Goal: Transaction & Acquisition: Download file/media

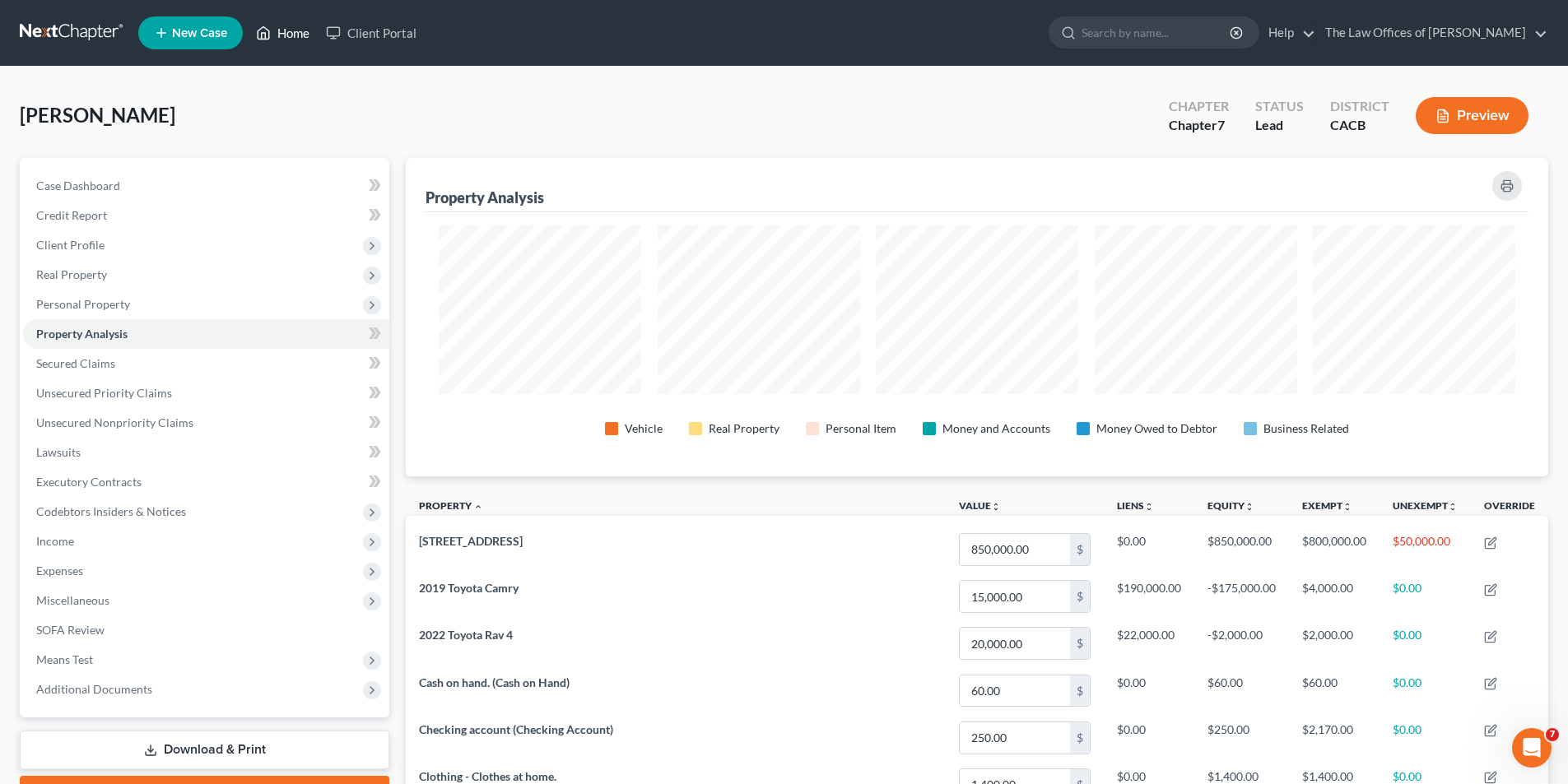
click at [286, 35] on link "Home" at bounding box center [283, 32] width 70 height 29
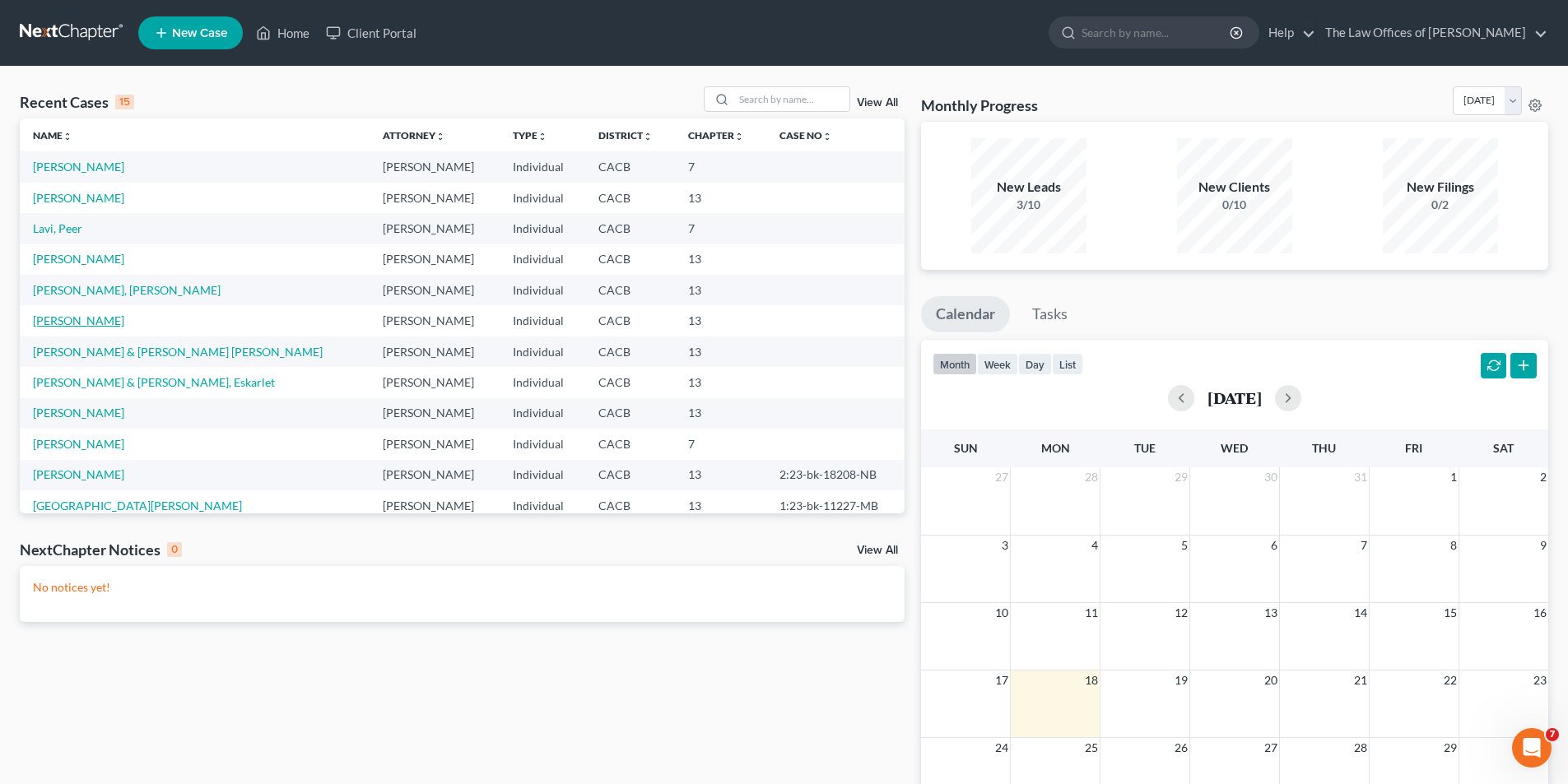
click at [82, 316] on link "[PERSON_NAME]" at bounding box center [78, 320] width 92 height 14
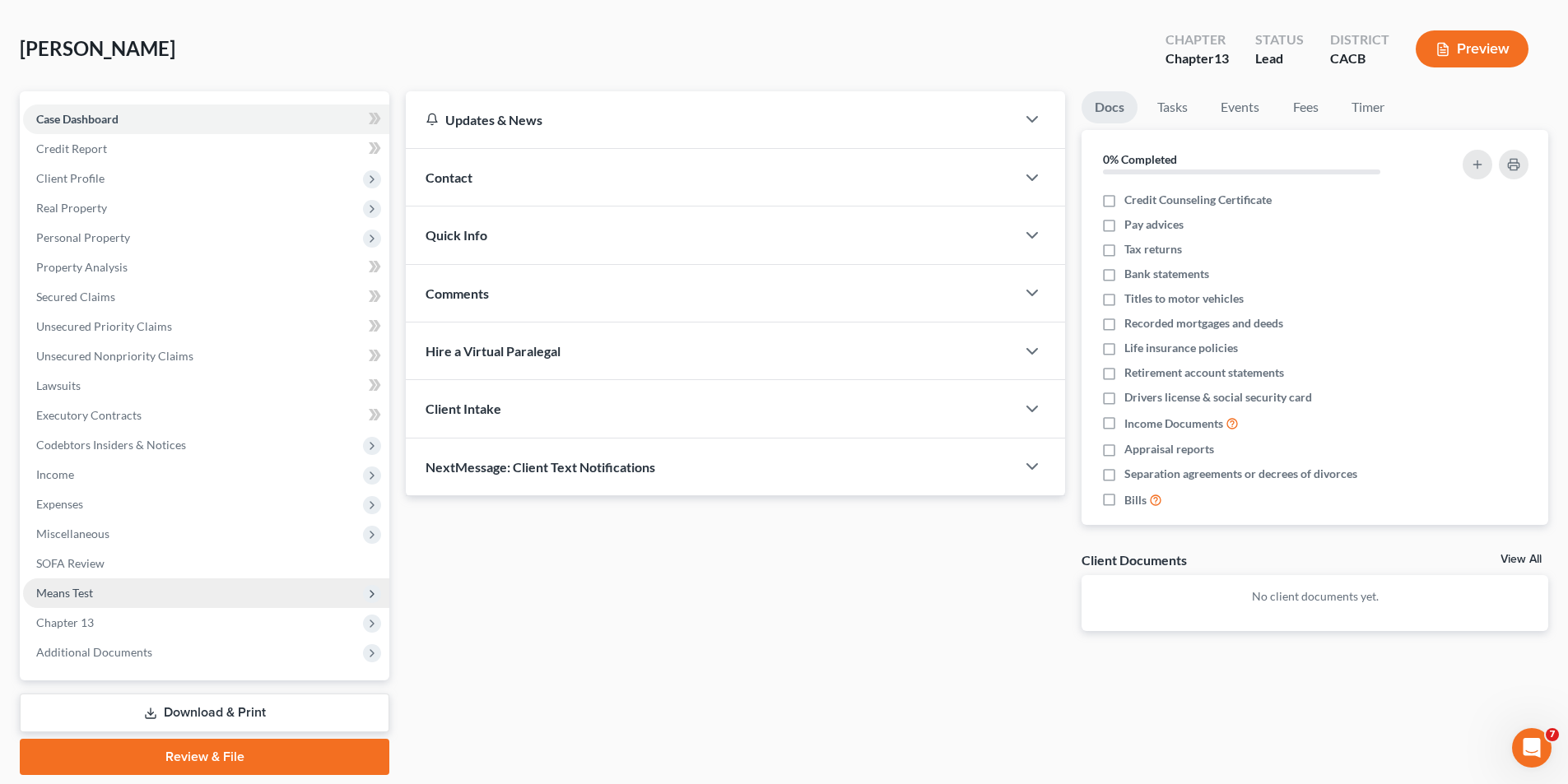
scroll to position [120, 0]
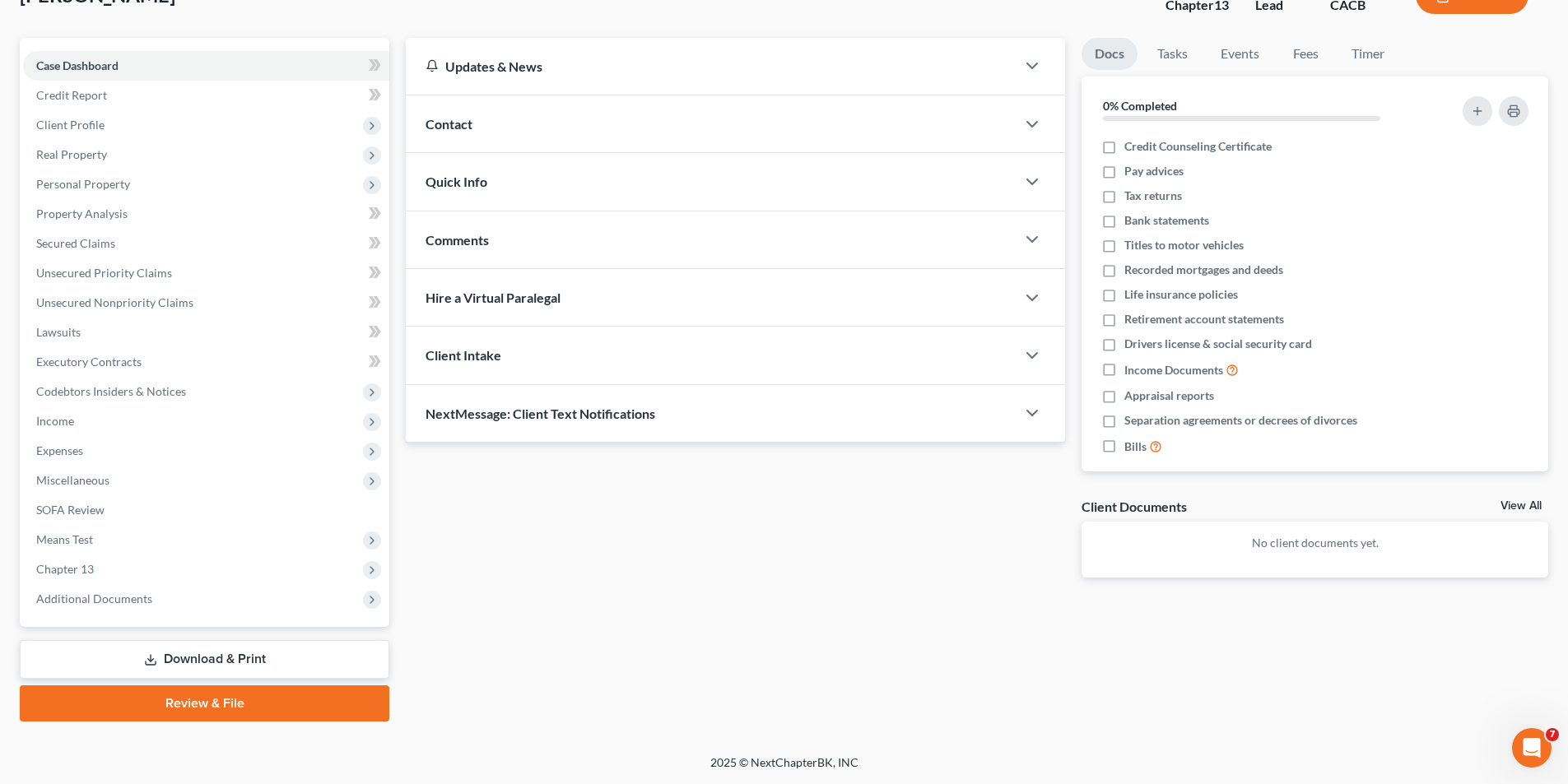
click at [236, 656] on link "Download & Print" at bounding box center [204, 659] width 370 height 39
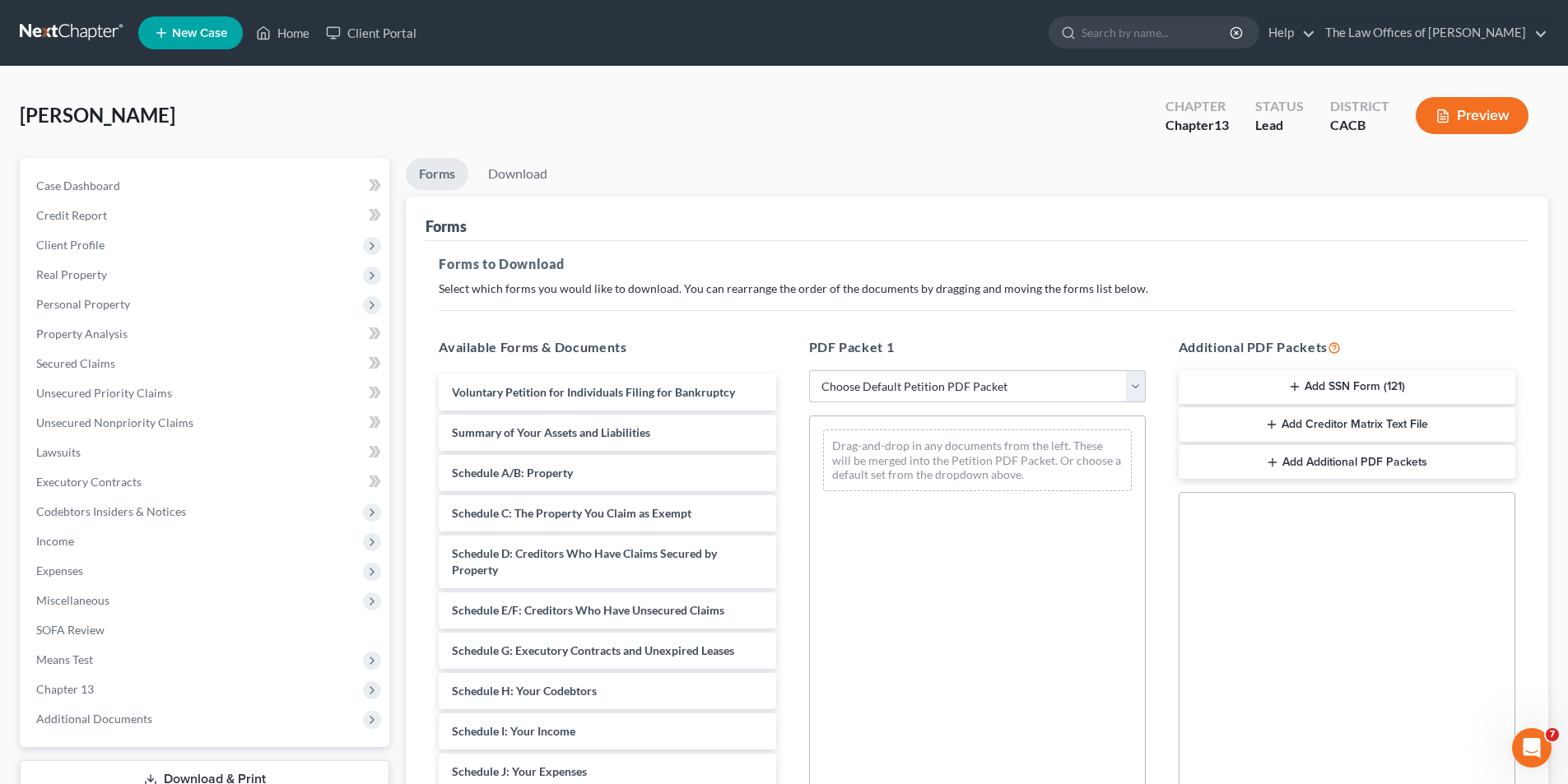
click at [862, 387] on select "Choose Default Petition PDF Packet Complete Bankruptcy Petition (all forms and …" at bounding box center [977, 386] width 336 height 33
select select "0"
click at [815, 370] on select "Choose Default Petition PDF Packet Complete Bankruptcy Petition (all forms and …" at bounding box center [977, 386] width 336 height 33
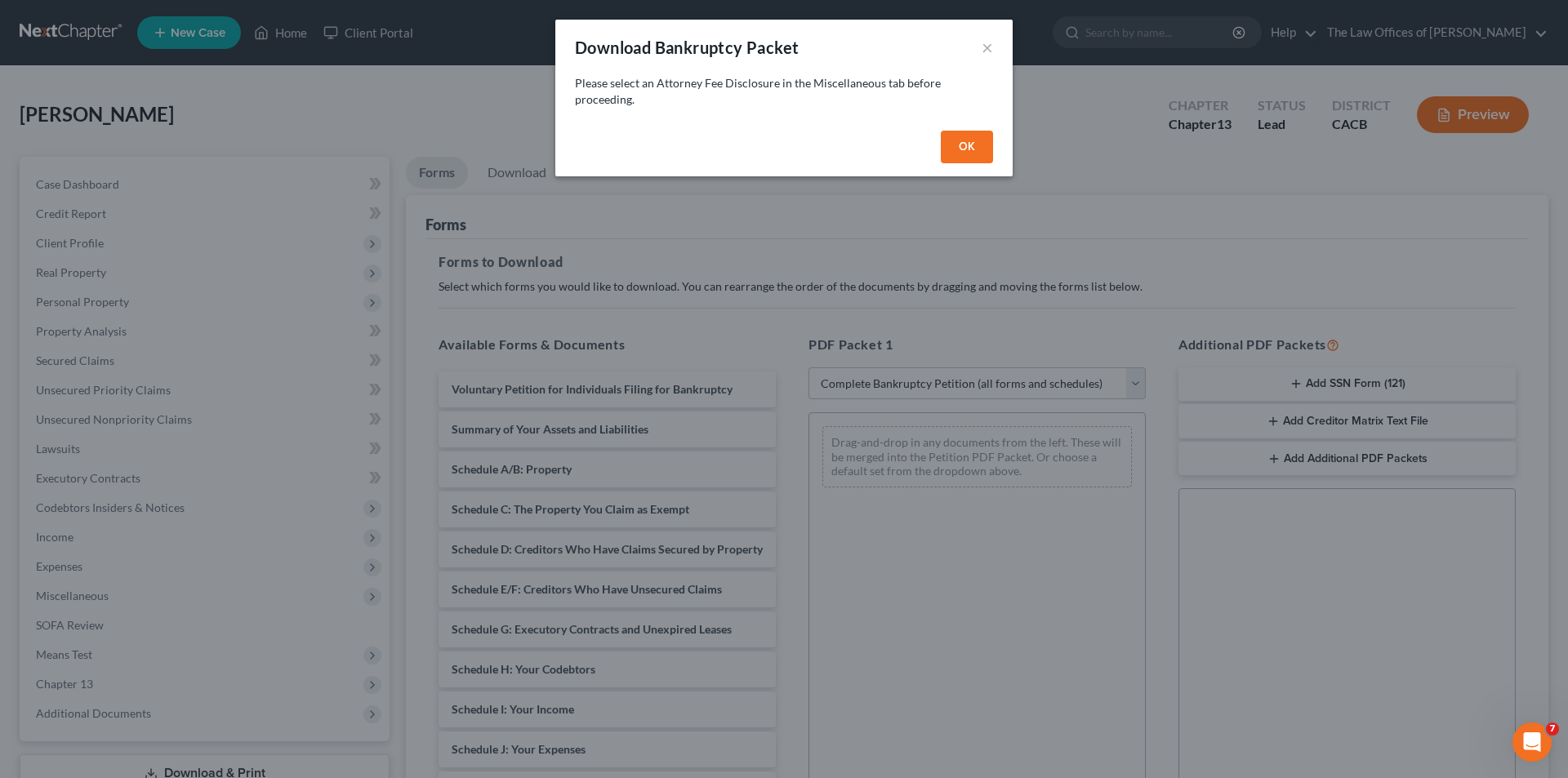
click at [962, 151] on button "OK" at bounding box center [967, 146] width 53 height 33
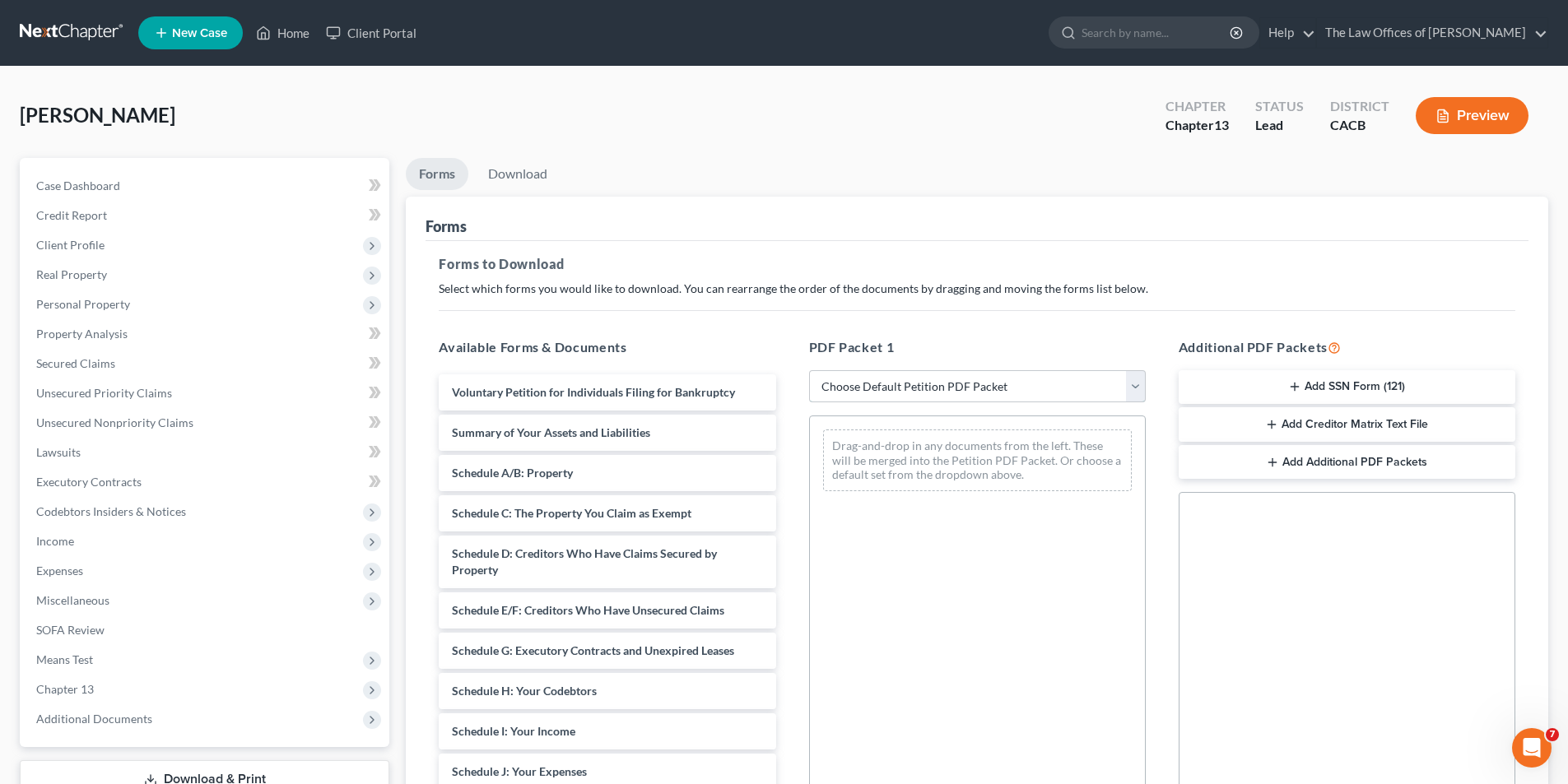
click at [878, 397] on select "Choose Default Petition PDF Packet Complete Bankruptcy Petition (all forms and …" at bounding box center [977, 386] width 336 height 33
select select "0"
click at [815, 370] on select "Choose Default Petition PDF Packet Complete Bankruptcy Petition (all forms and …" at bounding box center [977, 386] width 336 height 33
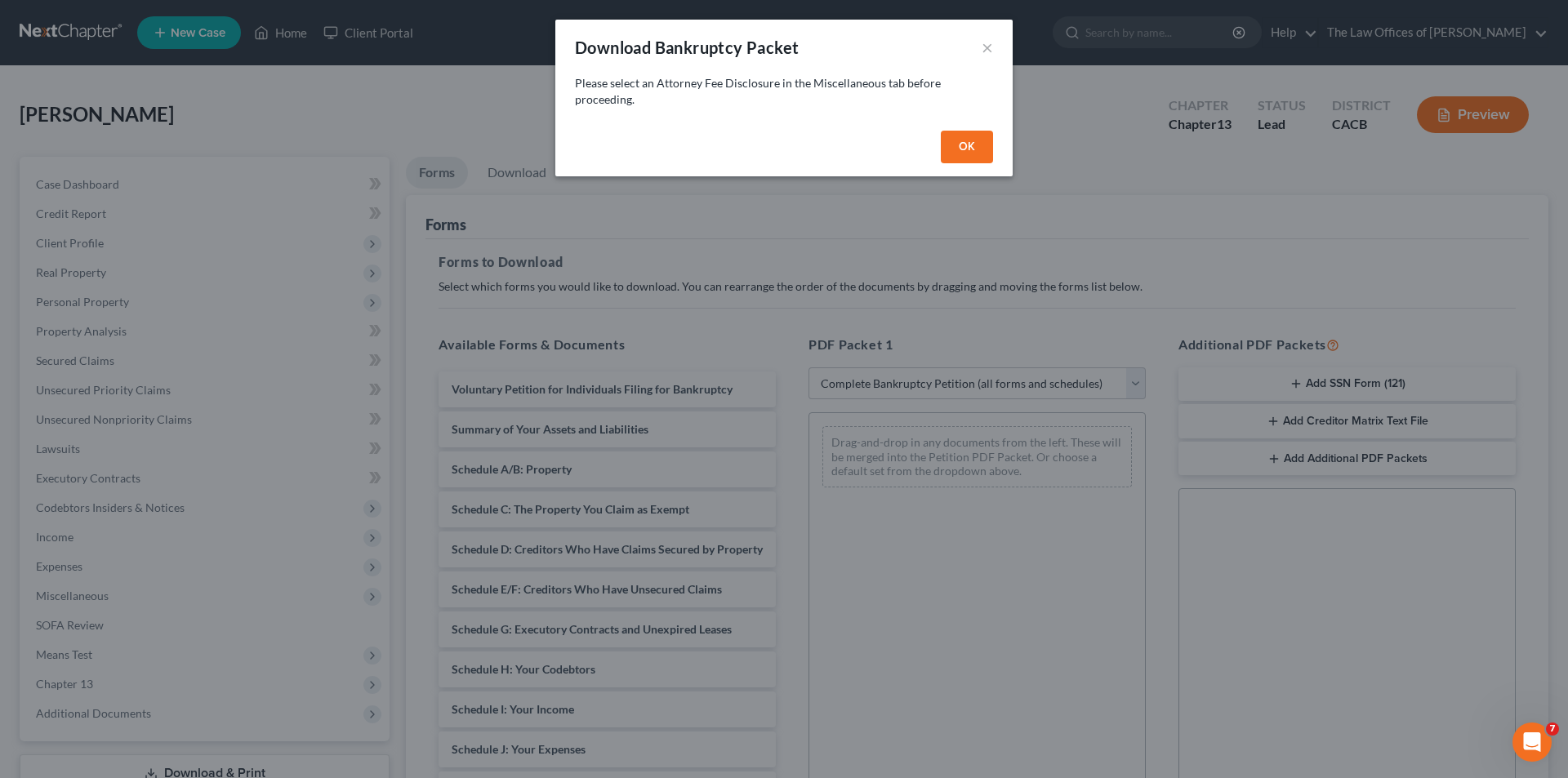
click at [970, 148] on button "OK" at bounding box center [967, 146] width 53 height 33
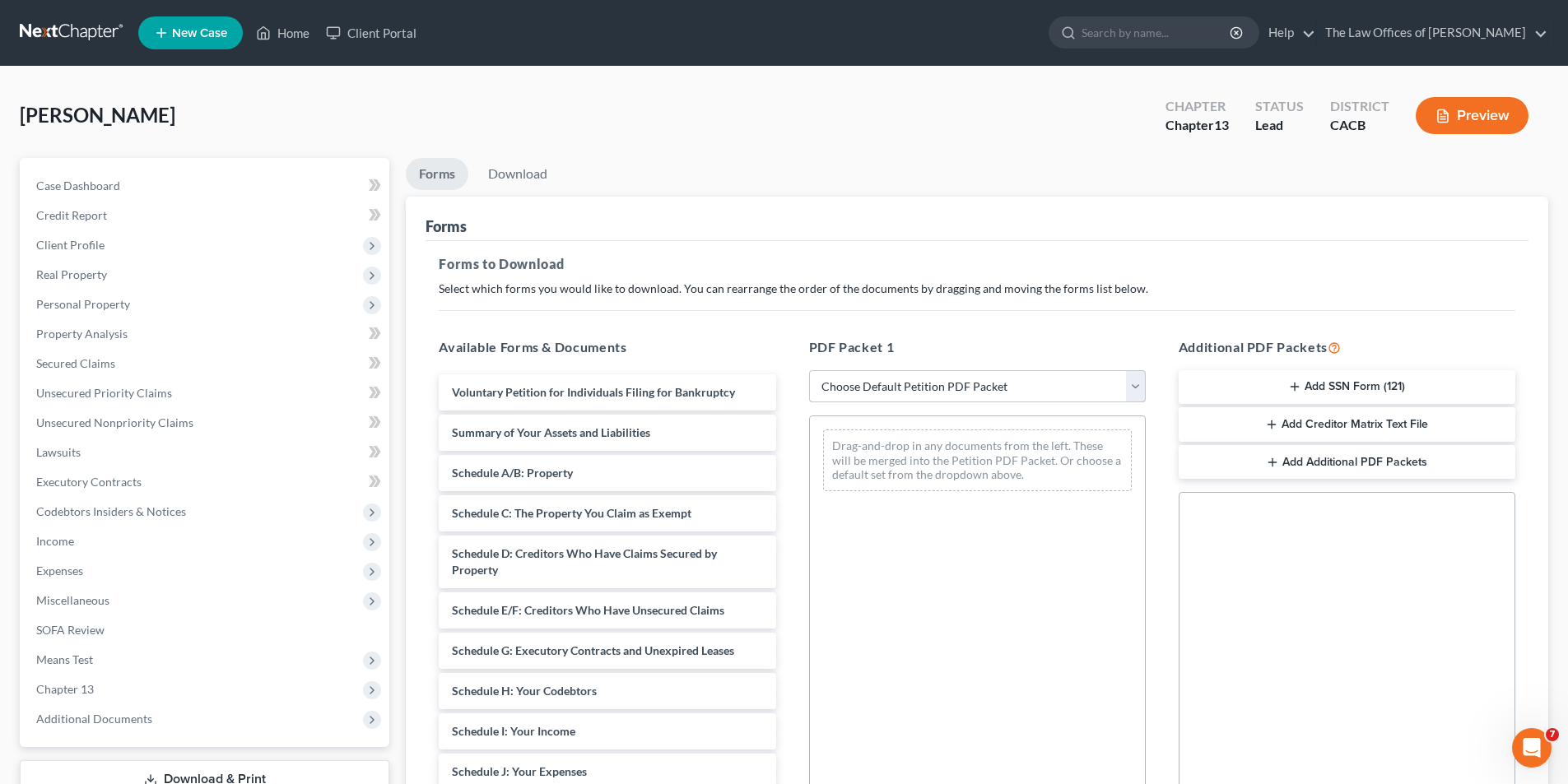
click at [938, 393] on select "Choose Default Petition PDF Packet Complete Bankruptcy Petition (all forms and …" at bounding box center [977, 386] width 336 height 33
select select "1"
click at [809, 370] on select "Choose Default Petition PDF Packet Complete Bankruptcy Petition (all forms and …" at bounding box center [977, 386] width 336 height 33
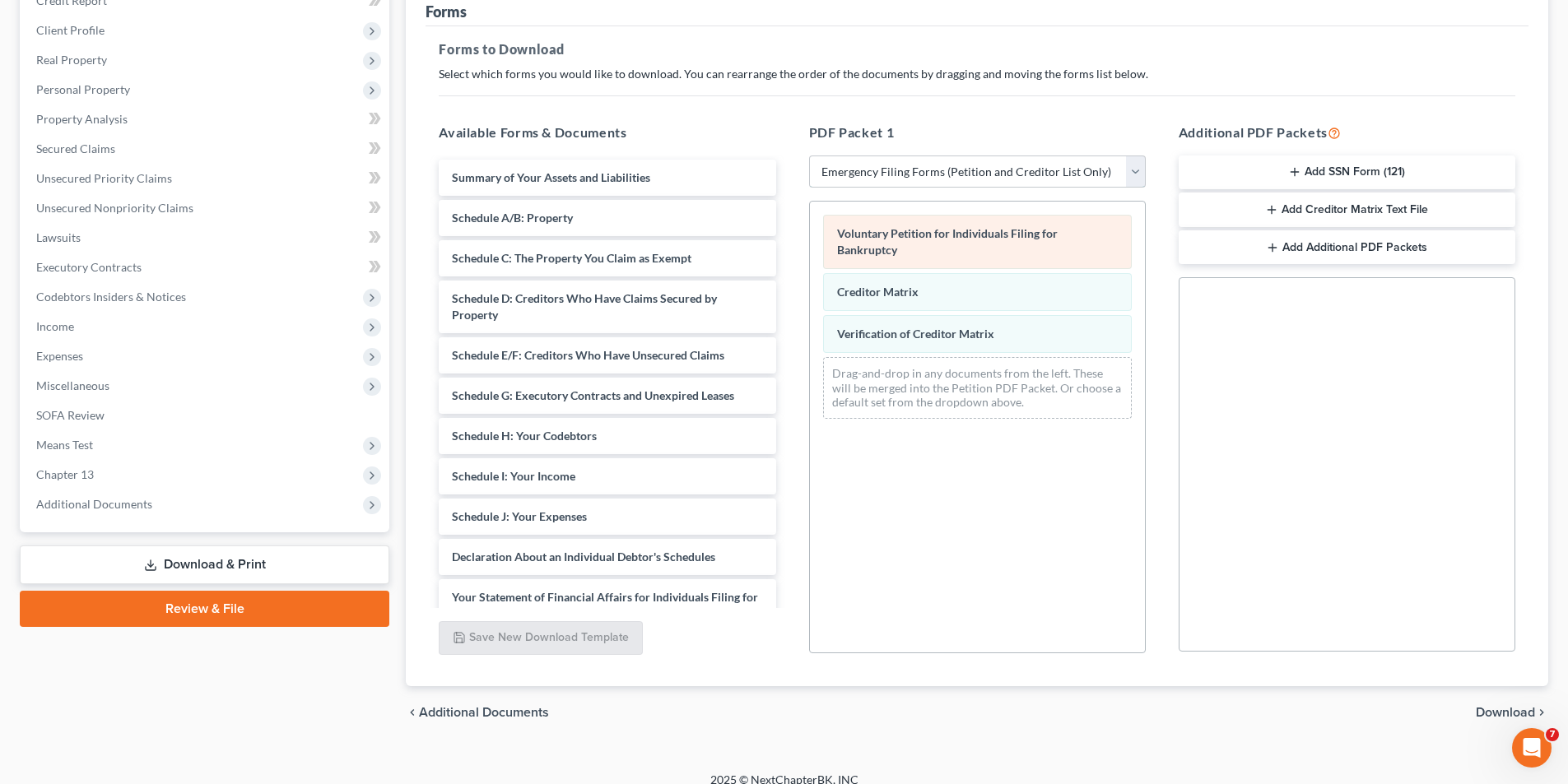
scroll to position [232, 0]
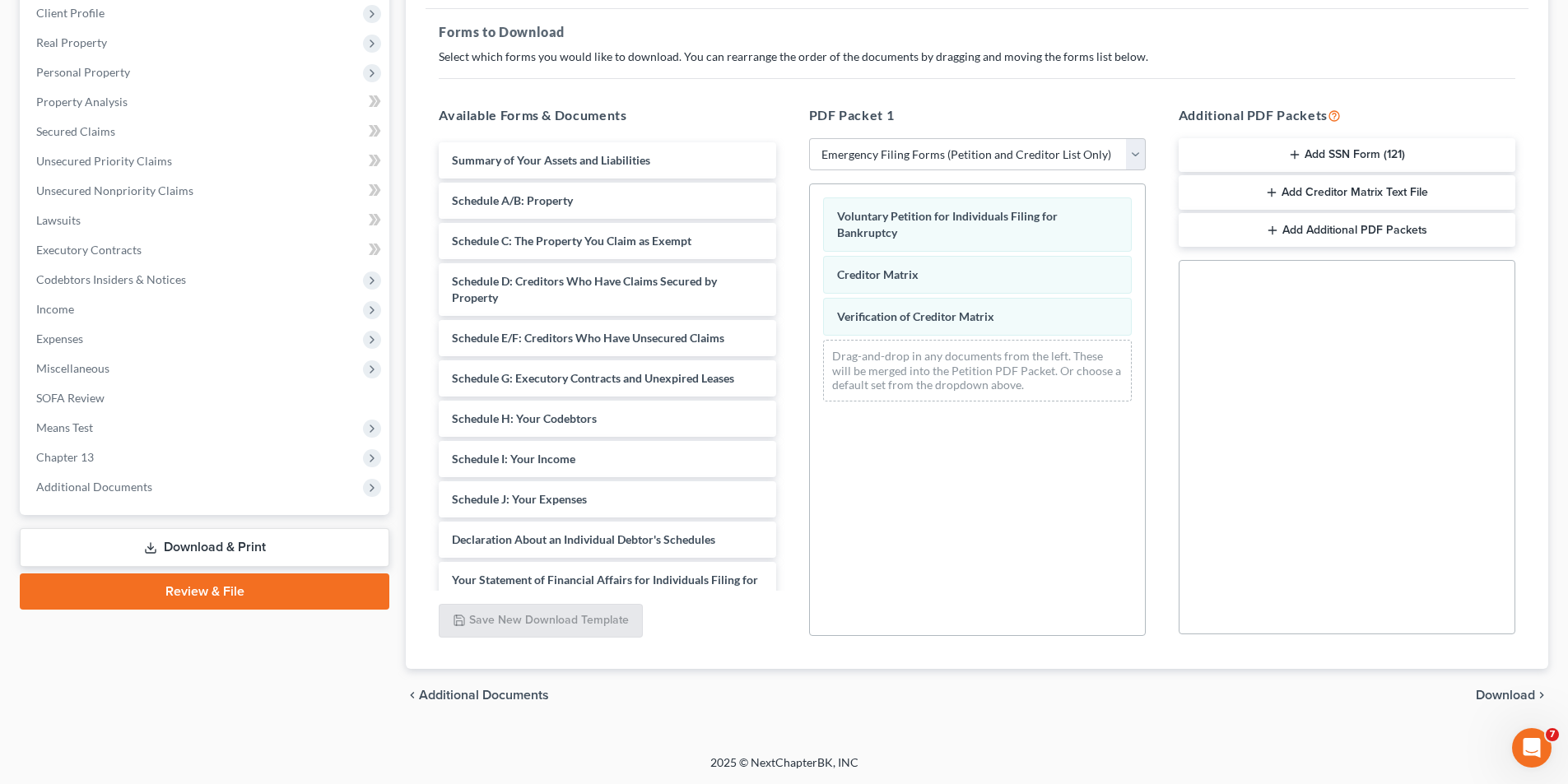
click at [1317, 157] on button "Add SSN Form (121)" at bounding box center [1347, 155] width 336 height 35
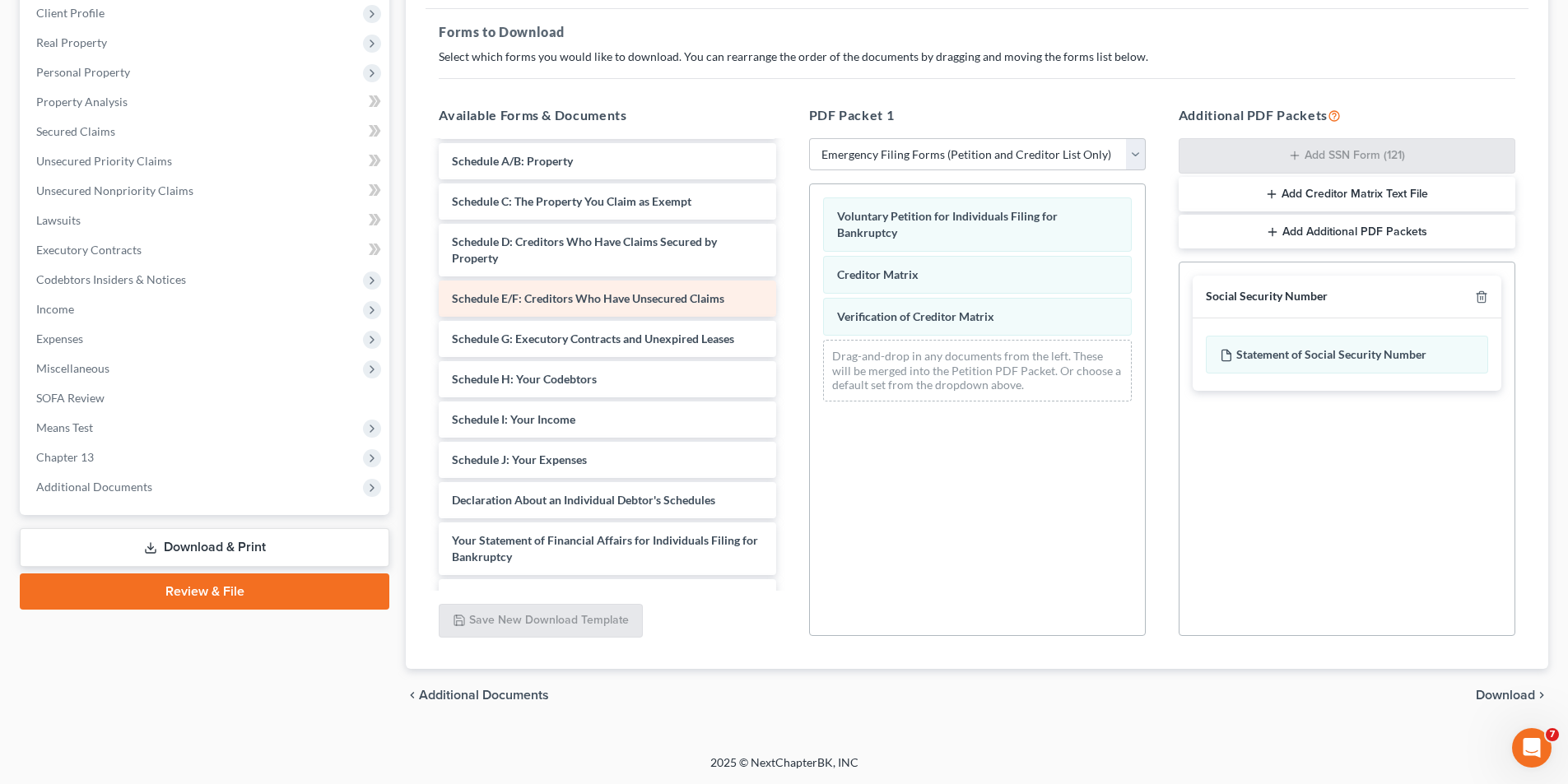
scroll to position [0, 0]
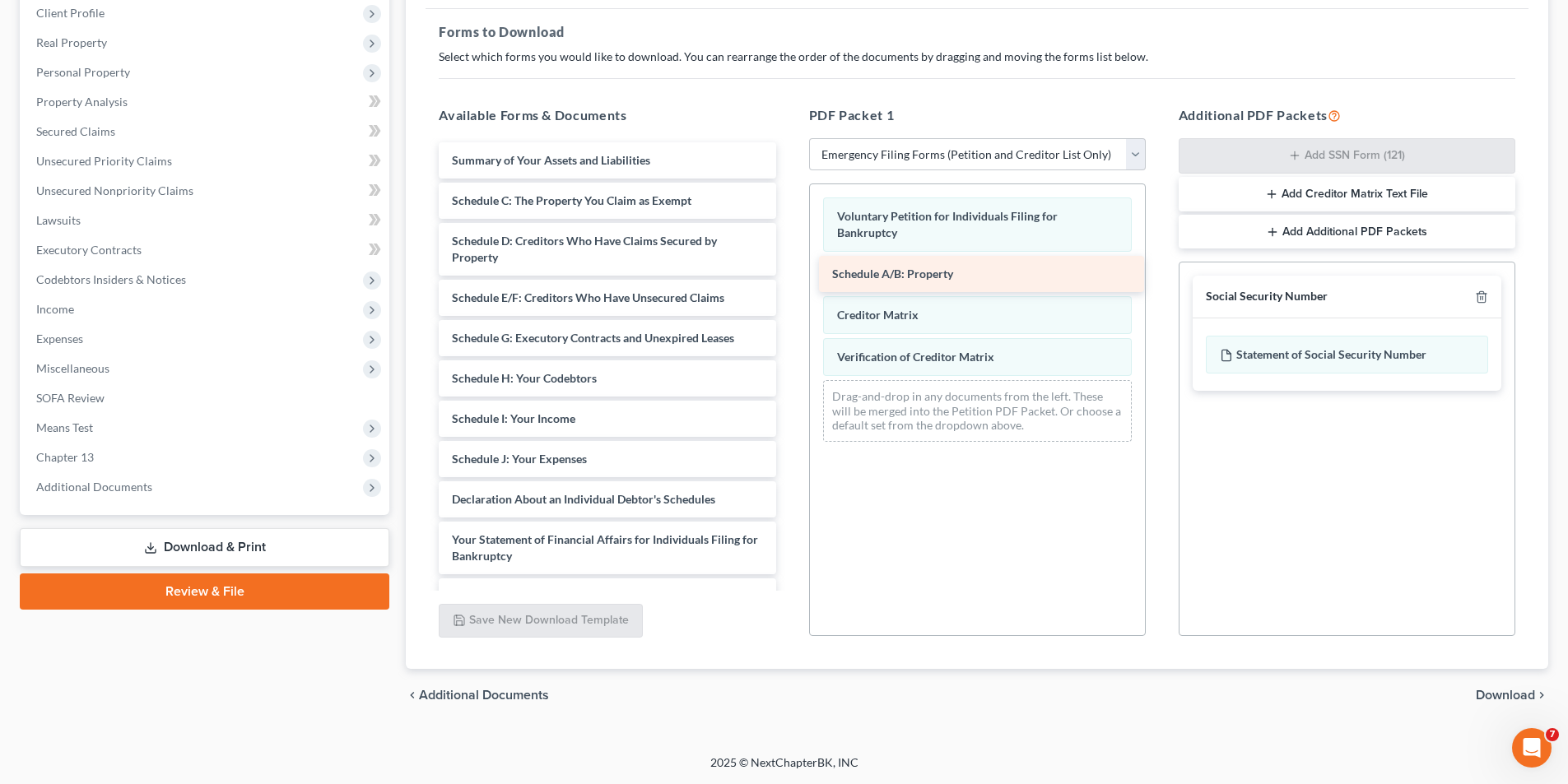
drag, startPoint x: 581, startPoint y: 203, endPoint x: 960, endPoint y: 276, distance: 386.0
click at [788, 276] on div "Schedule A/B: Property Summary of Your Assets and Liabilities Schedule A/B: Pro…" at bounding box center [607, 427] width 363 height 570
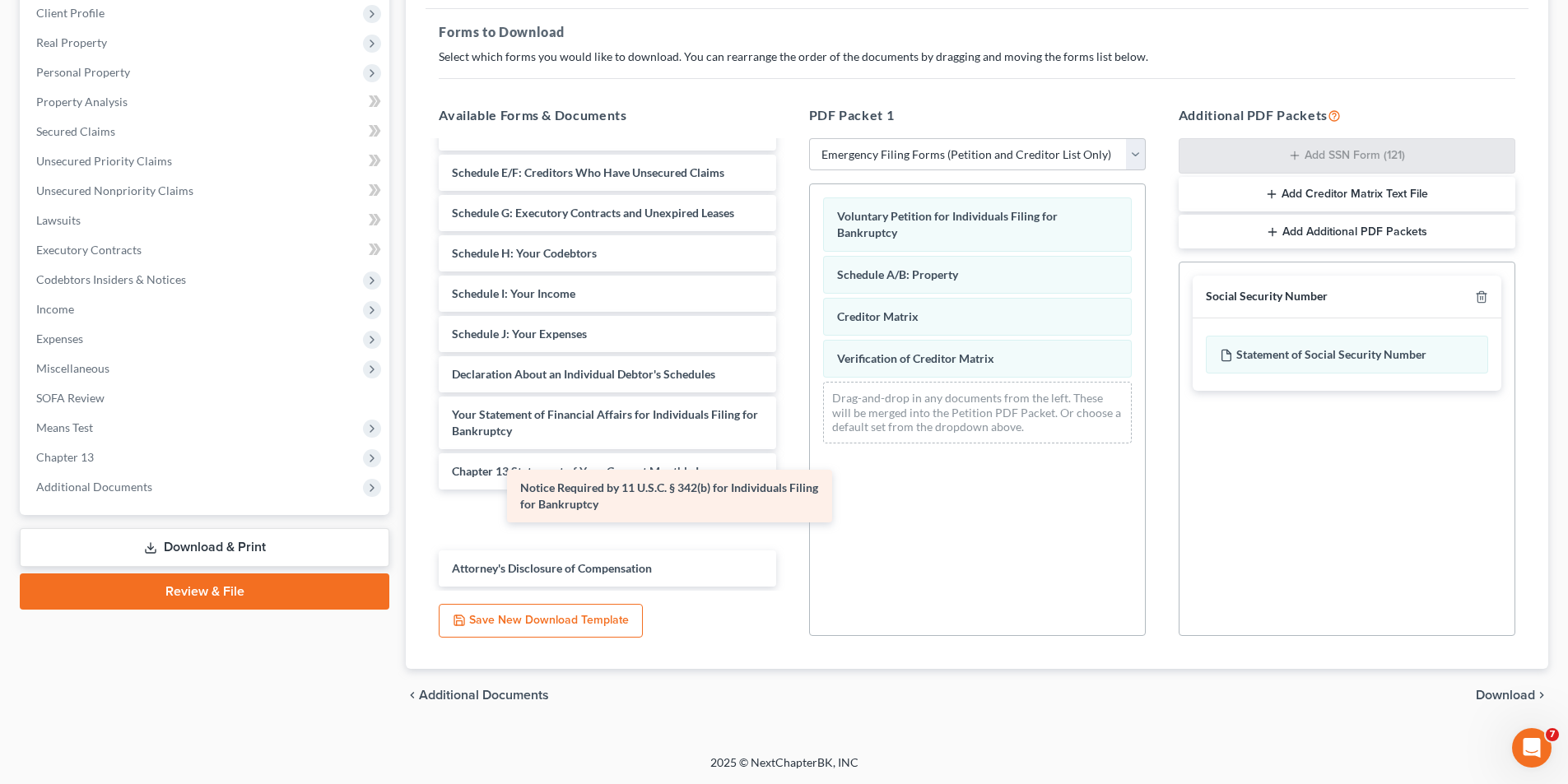
scroll to position [68, 0]
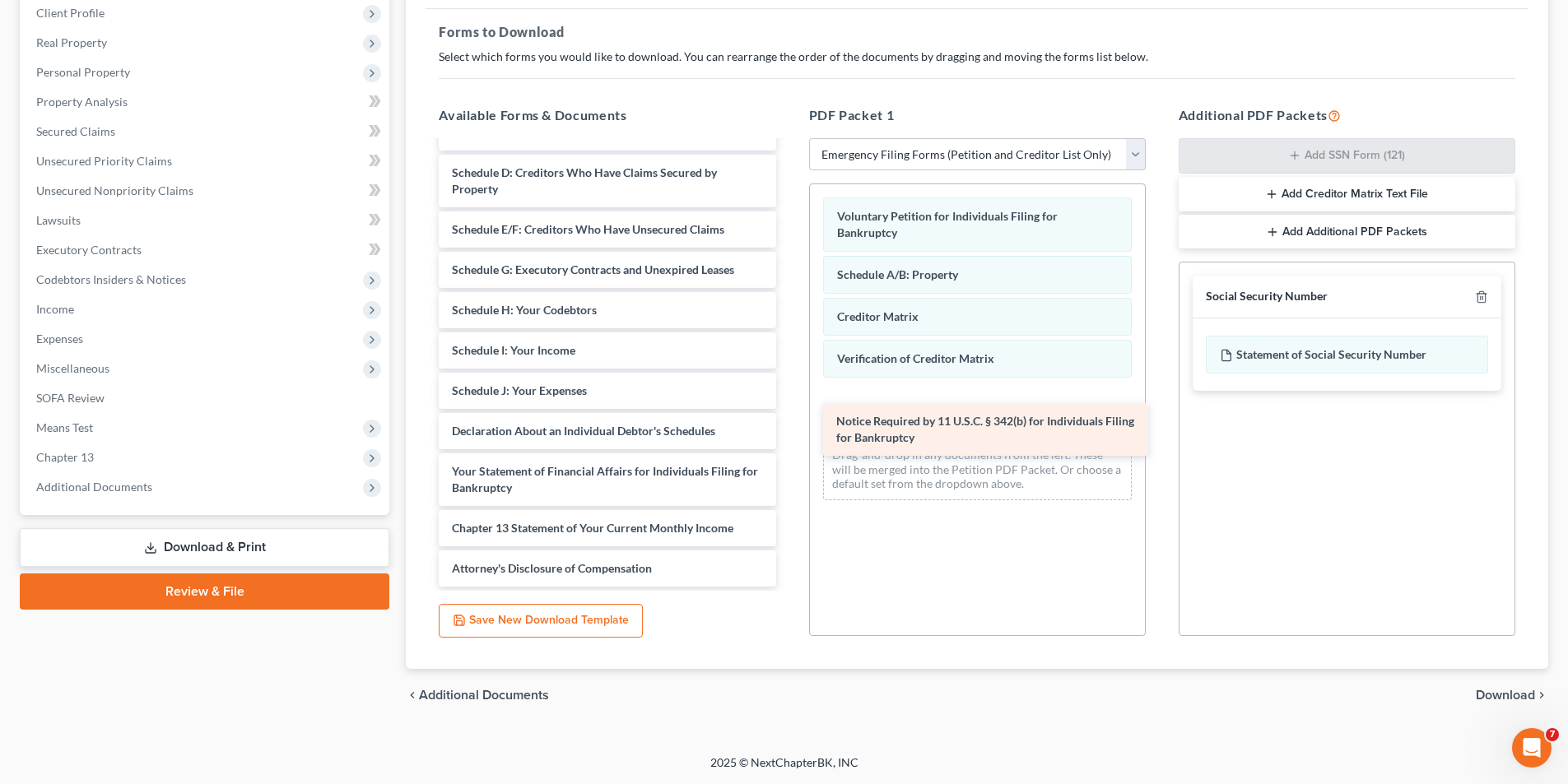
drag, startPoint x: 668, startPoint y: 517, endPoint x: 1053, endPoint y: 426, distance: 395.6
click at [788, 426] on div "Notice Required by 11 U.S.C. § 342(b) for Individuals Filing for Bankruptcy Sum…" at bounding box center [607, 330] width 363 height 513
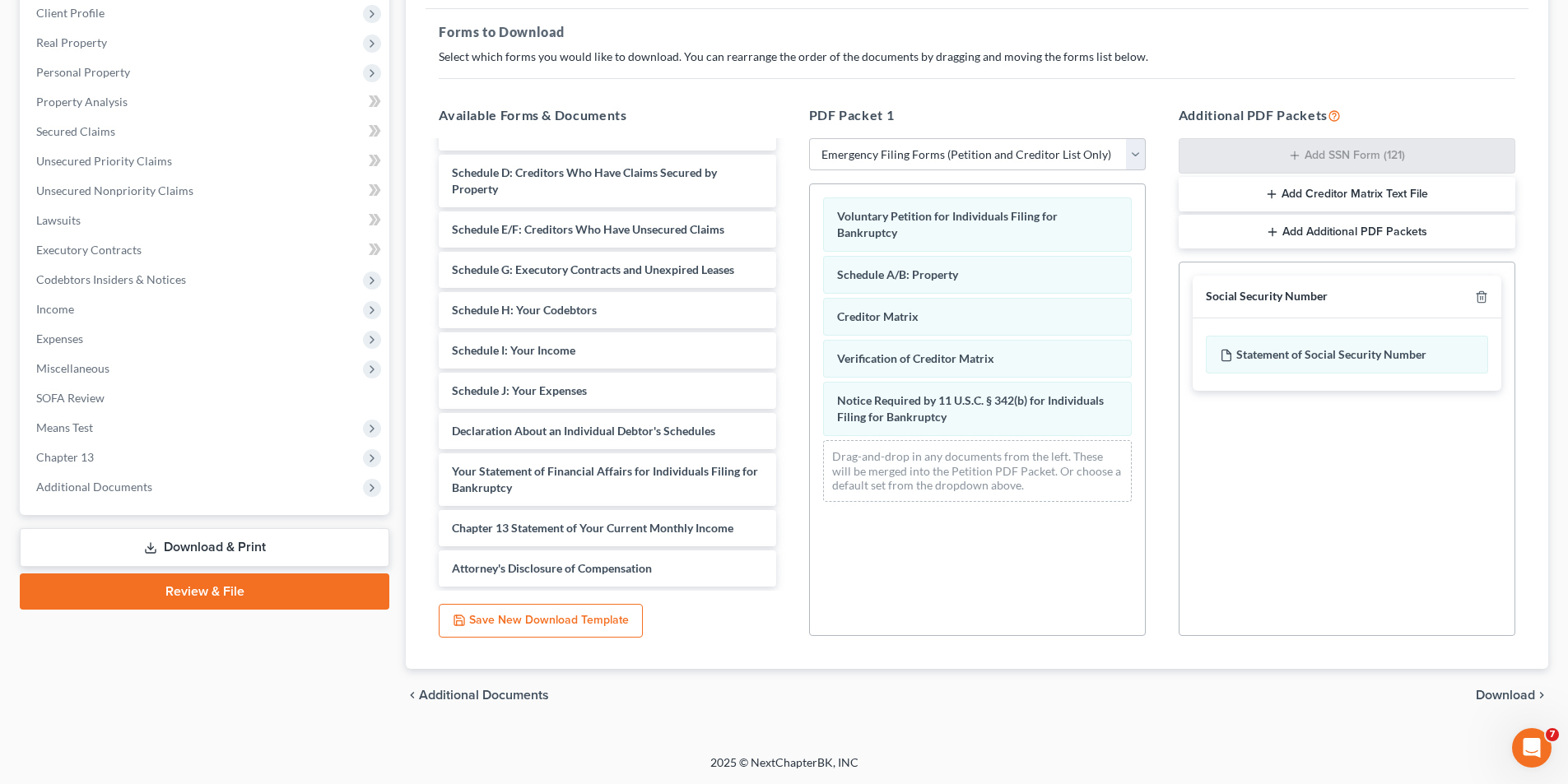
click at [1343, 197] on button "Add Creditor Matrix Text File" at bounding box center [1347, 194] width 336 height 35
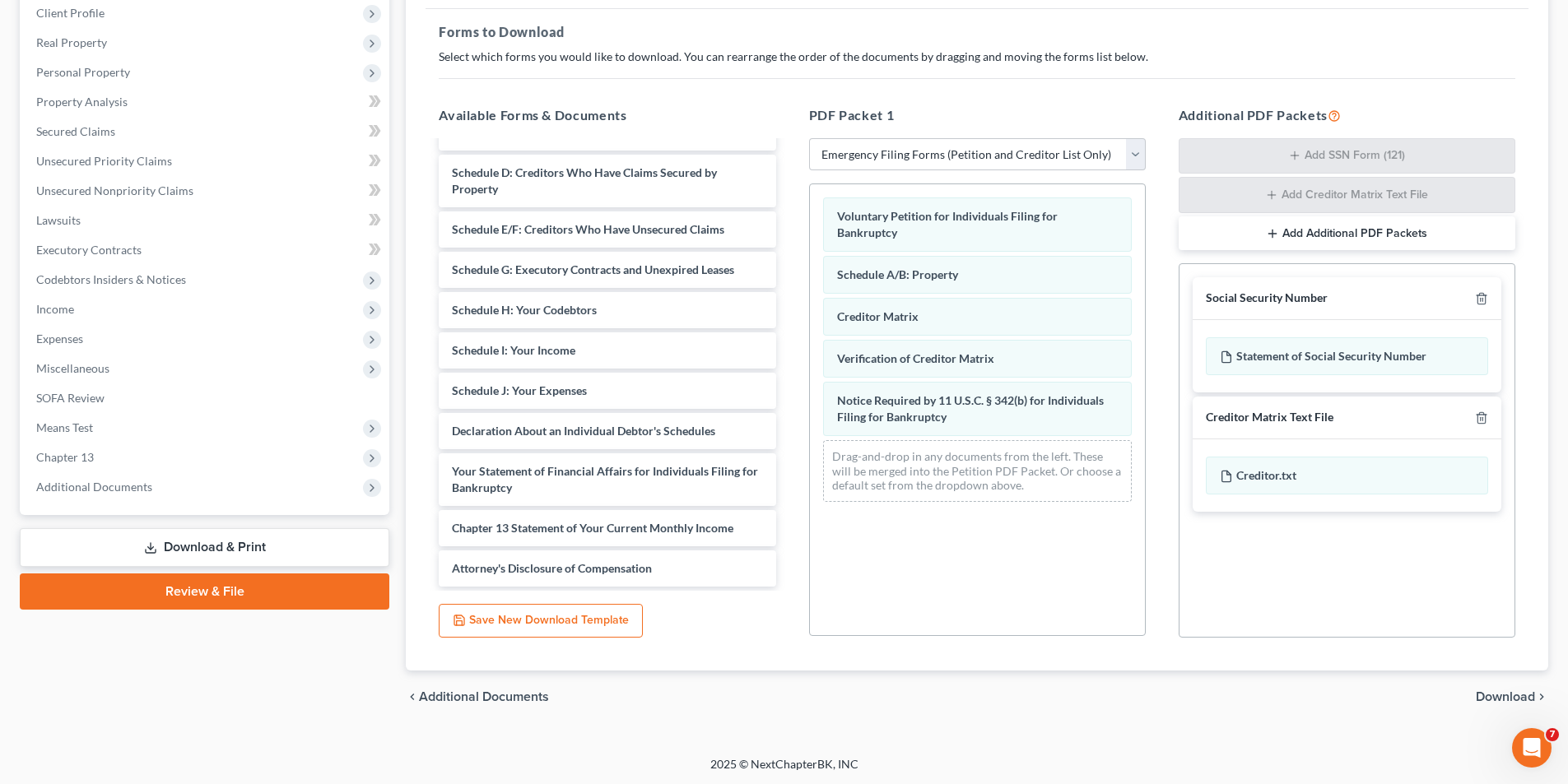
click at [1496, 696] on span "Download" at bounding box center [1506, 697] width 60 height 13
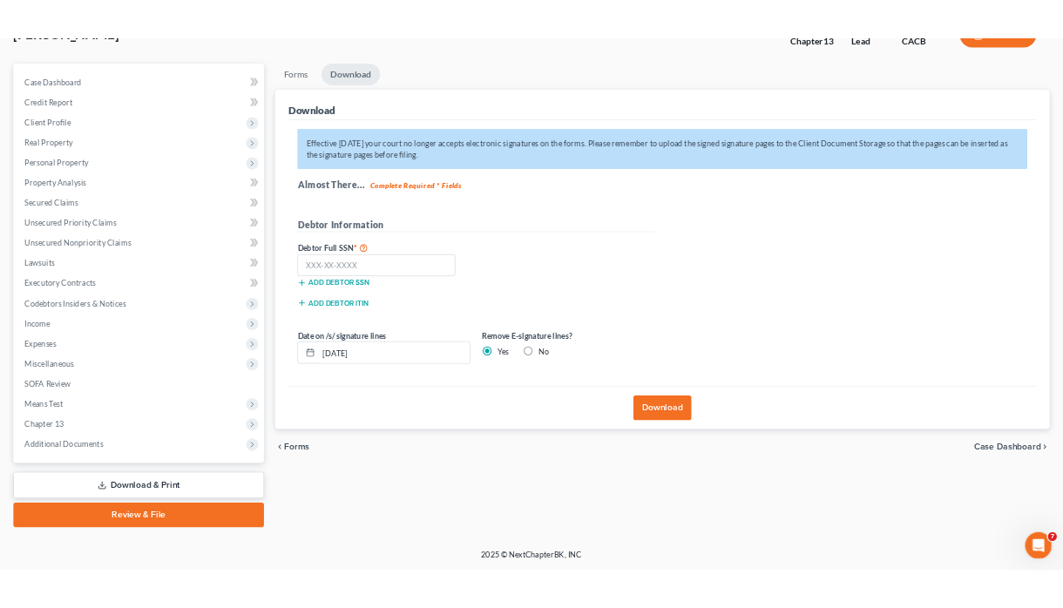
scroll to position [127, 0]
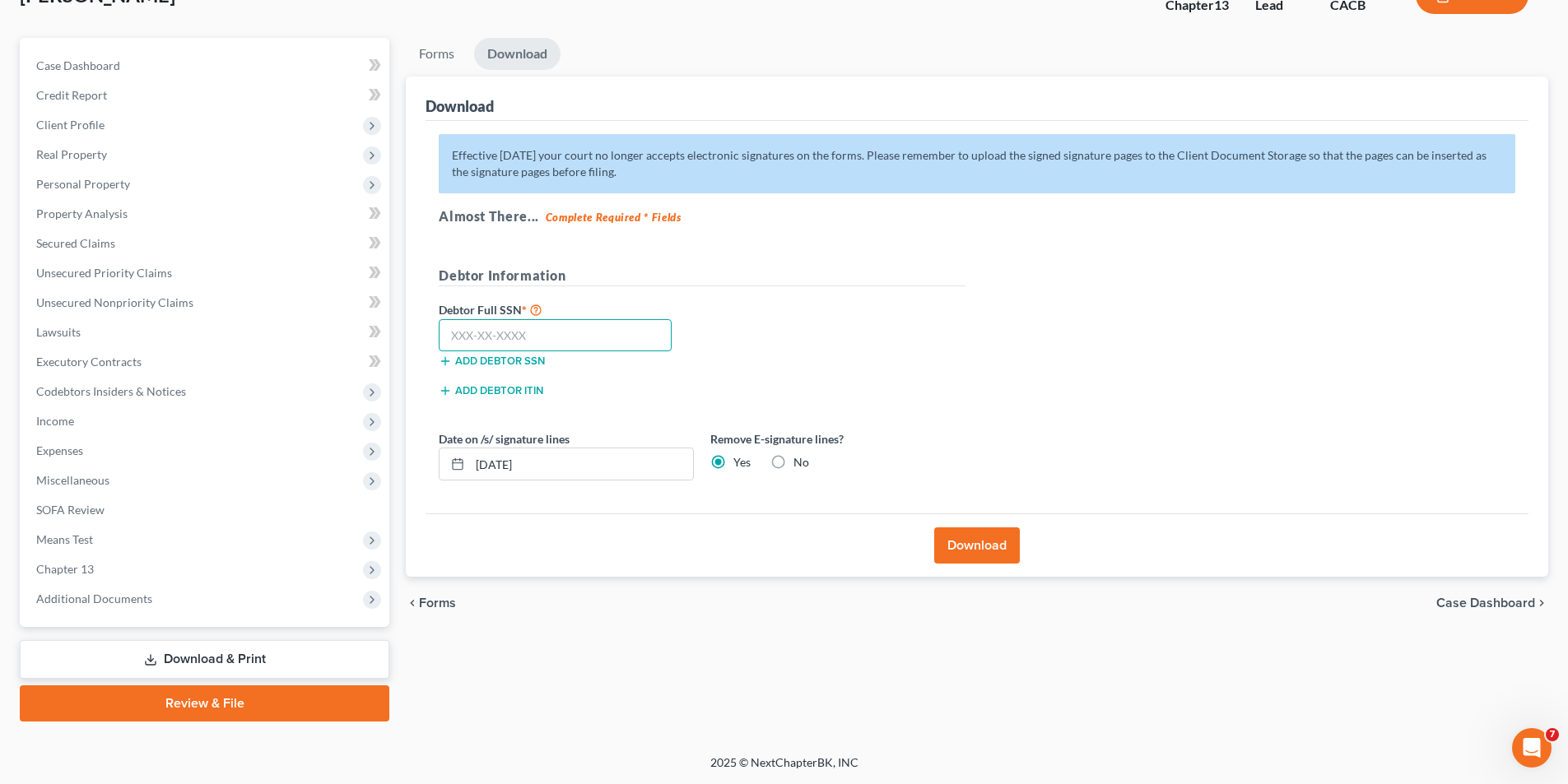
click at [576, 334] on input "text" at bounding box center [555, 335] width 233 height 33
click at [1242, 312] on div "Effective [DATE] your court no longer accepts electronic signatures on the form…" at bounding box center [976, 317] width 1103 height 393
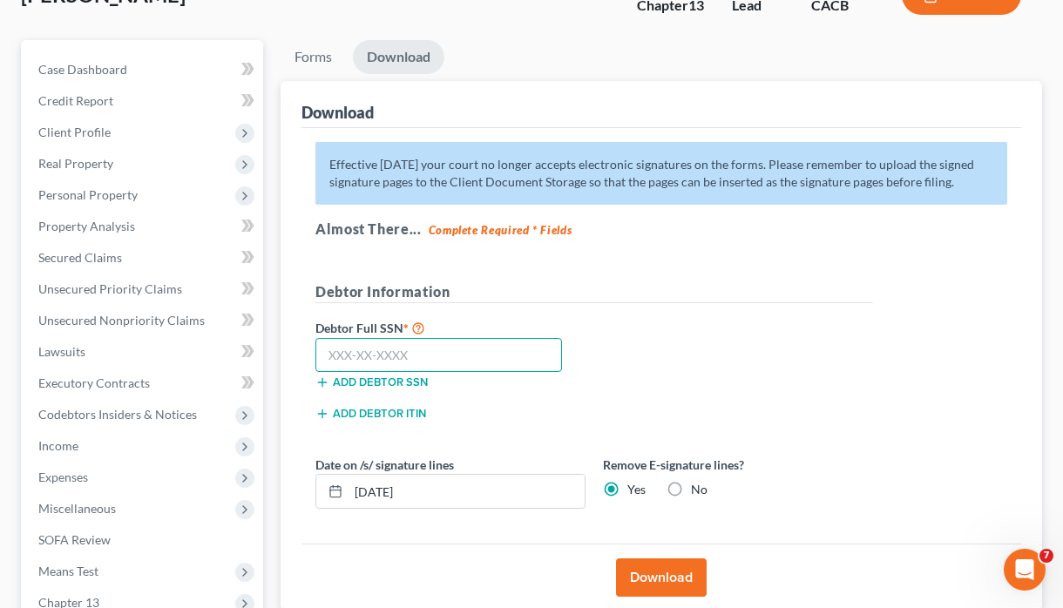
click at [415, 357] on input "text" at bounding box center [438, 355] width 246 height 35
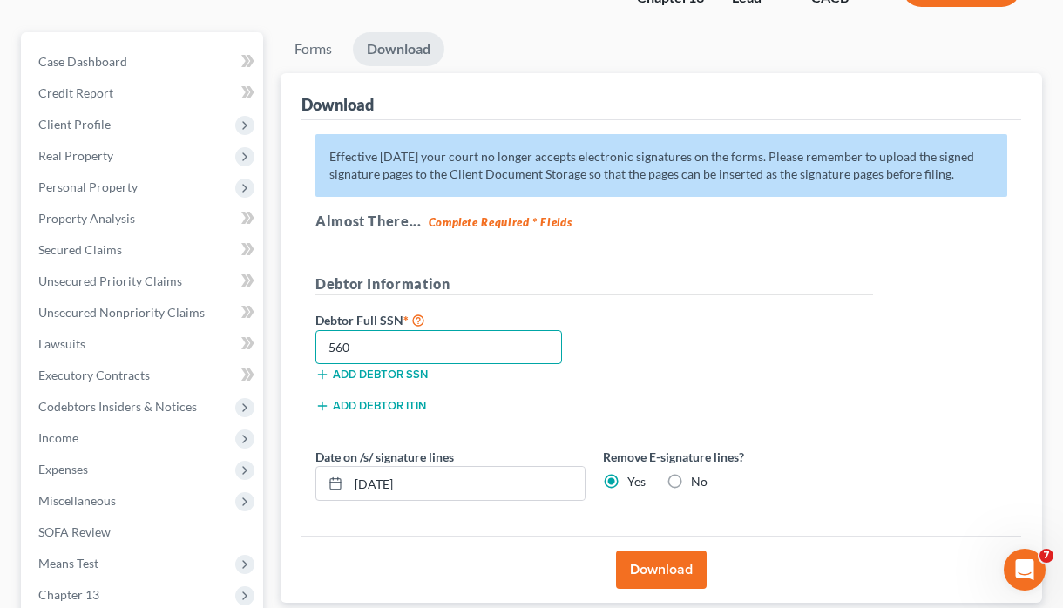
scroll to position [301, 0]
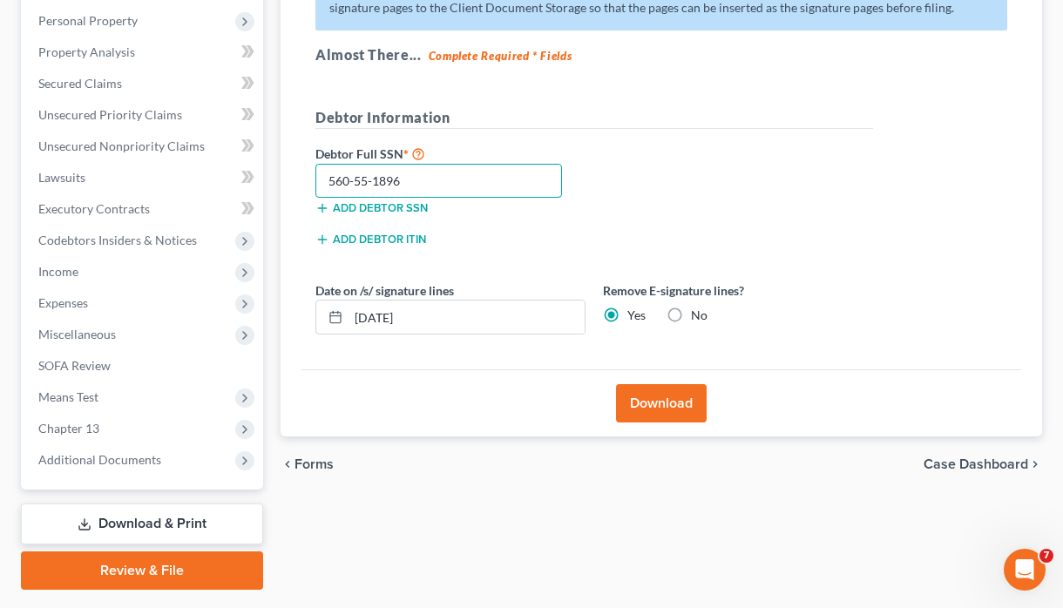
type input "560-55-1896"
click at [668, 408] on button "Download" at bounding box center [661, 403] width 91 height 38
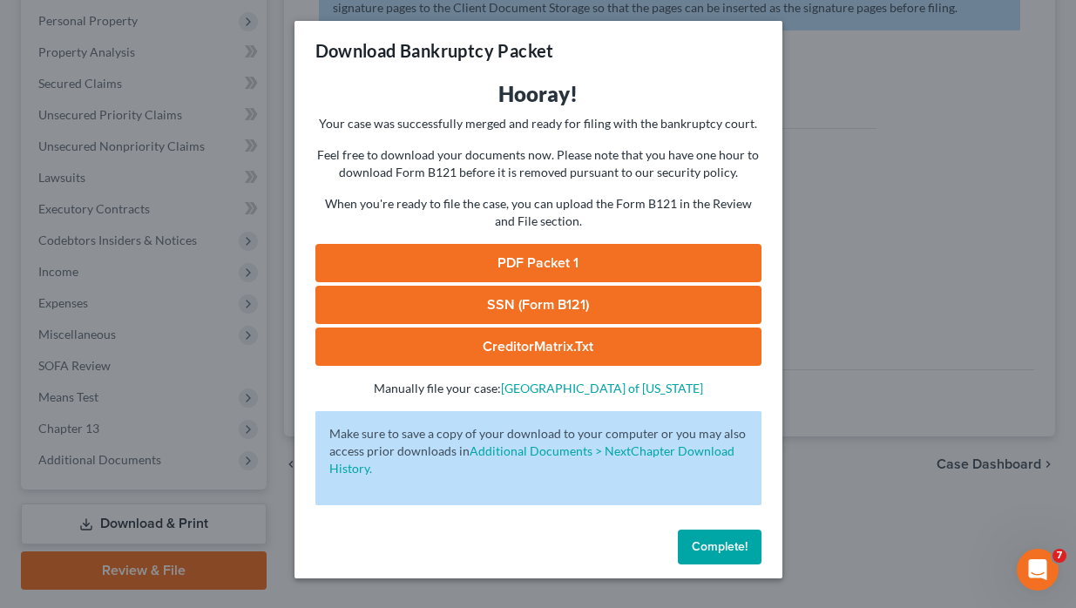
click at [543, 260] on link "PDF Packet 1" at bounding box center [538, 263] width 446 height 38
click at [547, 304] on link "SSN (Form B121)" at bounding box center [538, 305] width 446 height 38
click at [557, 352] on link "CreditorMatrix.txt" at bounding box center [538, 346] width 446 height 38
click at [703, 549] on span "Complete!" at bounding box center [720, 546] width 56 height 15
